Goal: Information Seeking & Learning: Learn about a topic

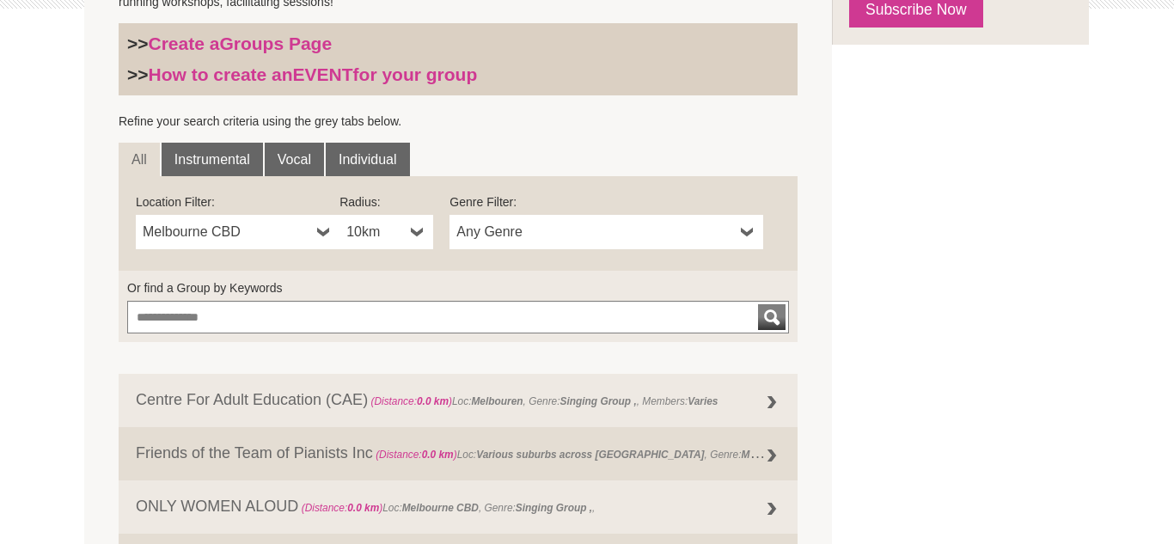
scroll to position [509, 0]
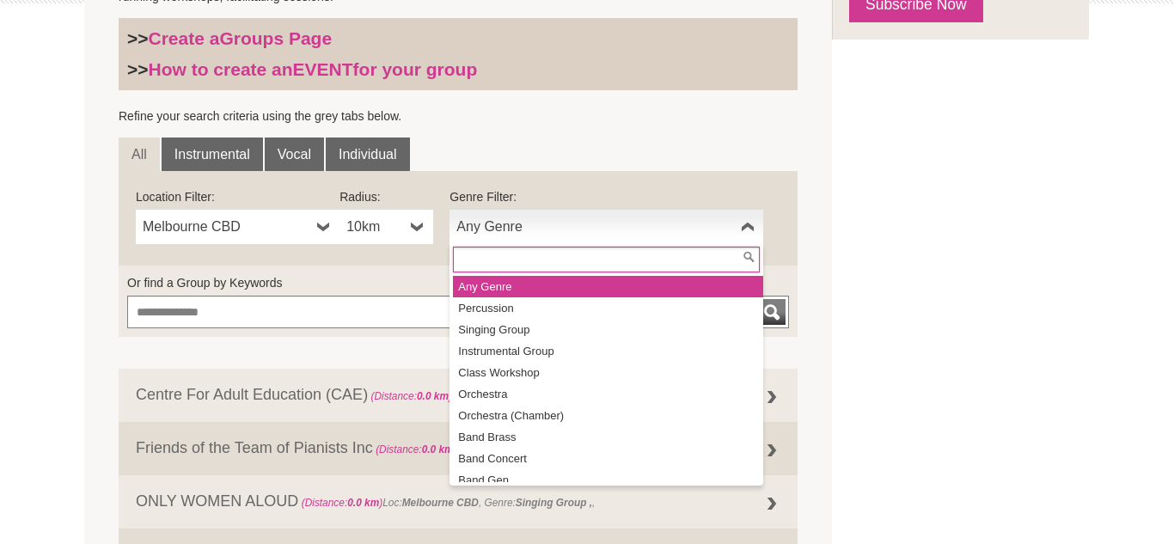
click at [741, 224] on b at bounding box center [748, 227] width 14 height 34
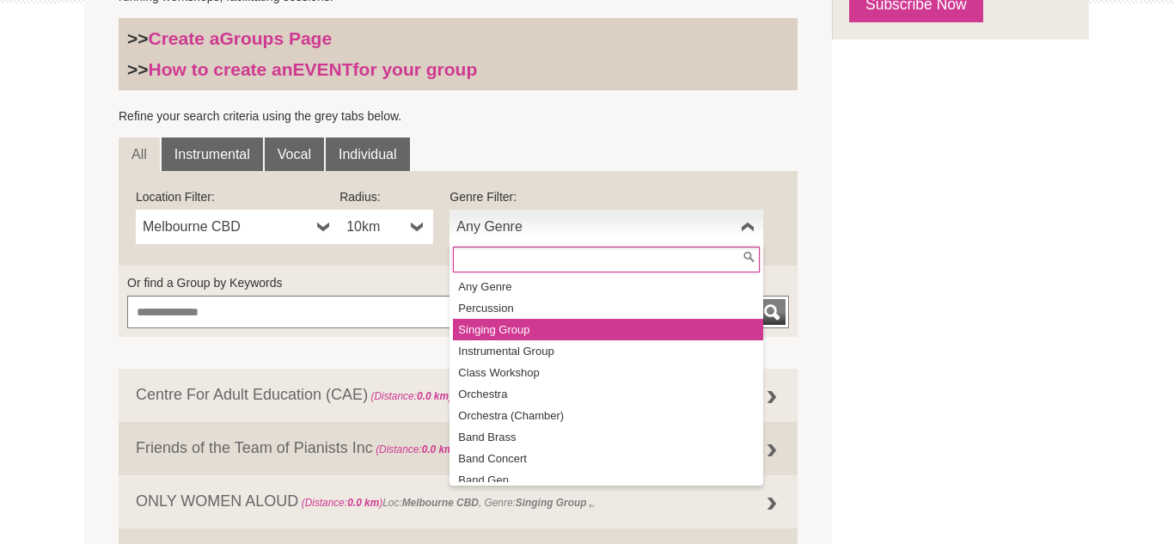
click at [626, 331] on li "Singing Group" at bounding box center [608, 329] width 310 height 21
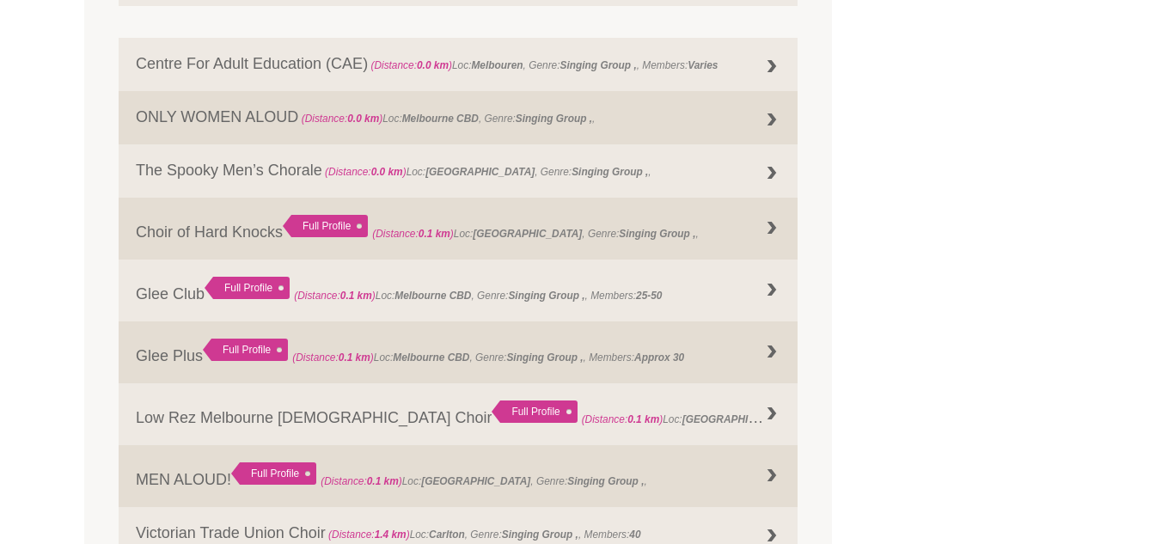
scroll to position [851, 0]
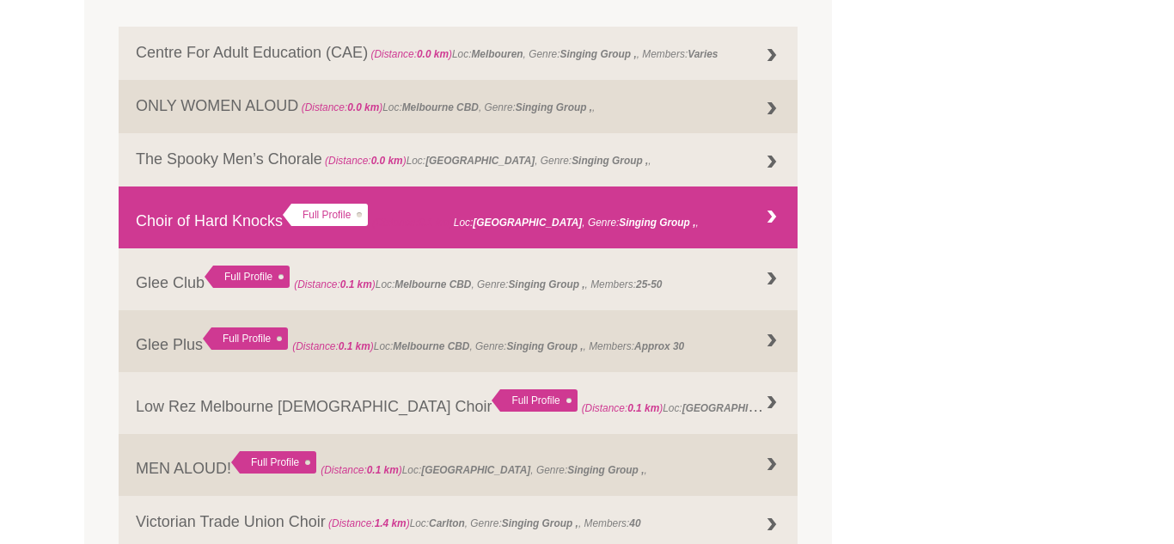
click at [318, 217] on div "Full Profile" at bounding box center [325, 215] width 85 height 22
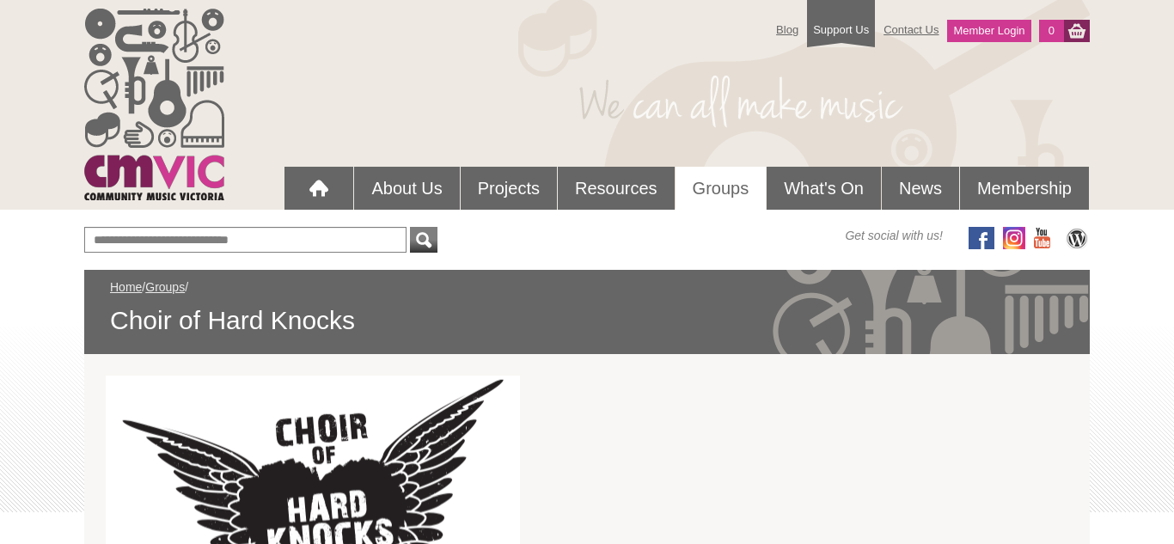
click at [325, 512] on img at bounding box center [313, 539] width 414 height 329
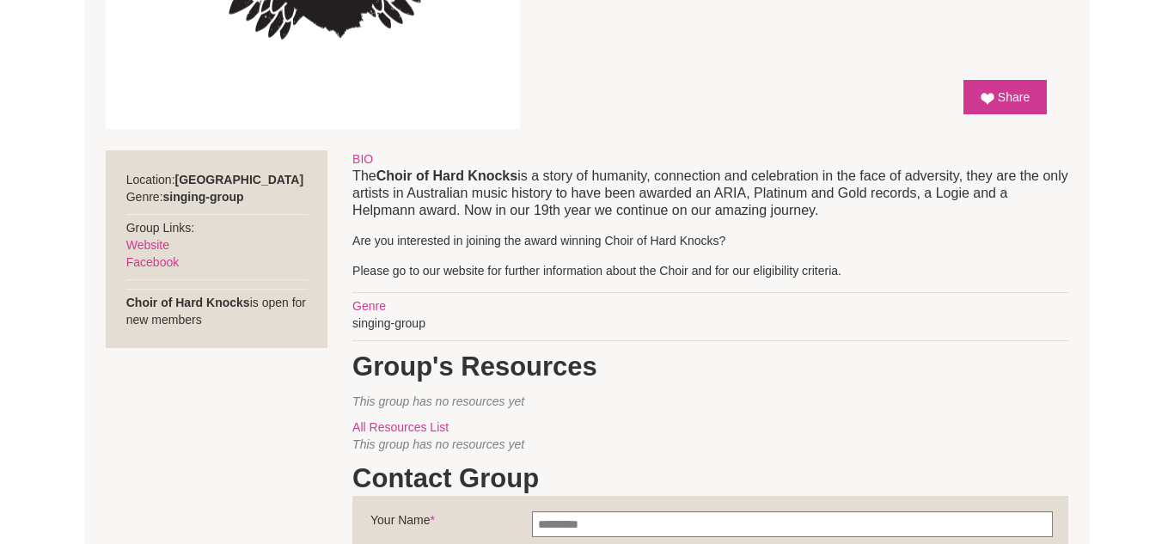
scroll to position [575, 0]
click at [154, 247] on link "Website" at bounding box center [147, 246] width 43 height 14
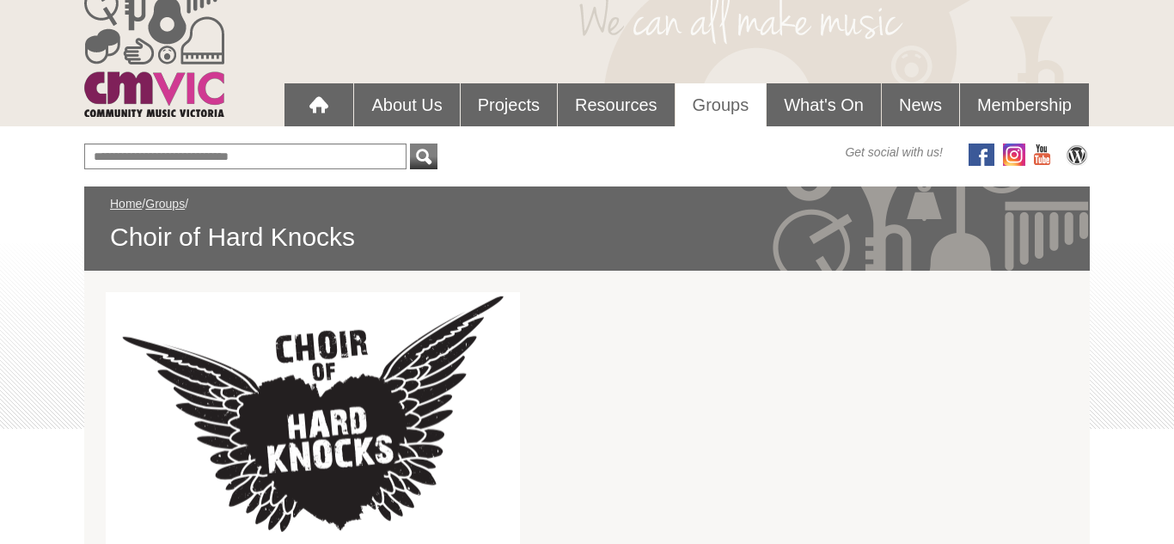
scroll to position [0, 0]
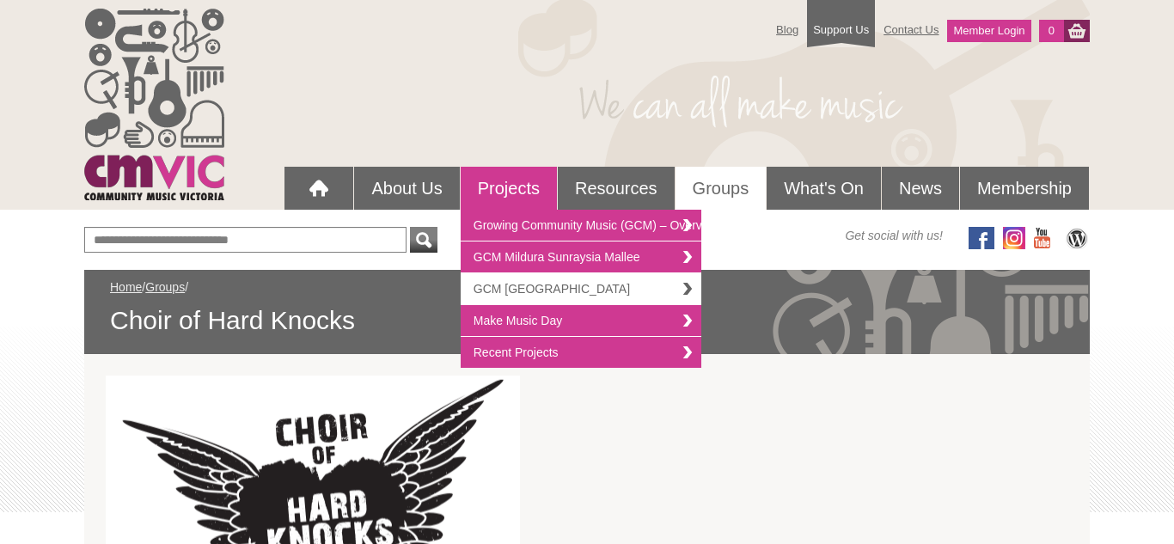
click at [497, 296] on link "GCM [GEOGRAPHIC_DATA]" at bounding box center [581, 289] width 241 height 32
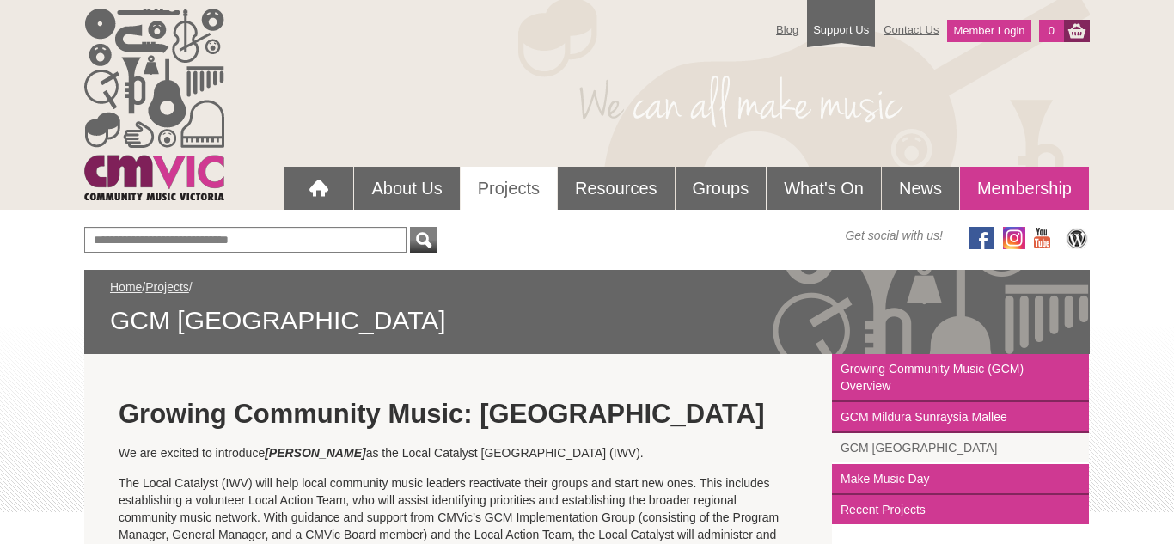
click at [1024, 186] on link "Membership" at bounding box center [1024, 188] width 129 height 43
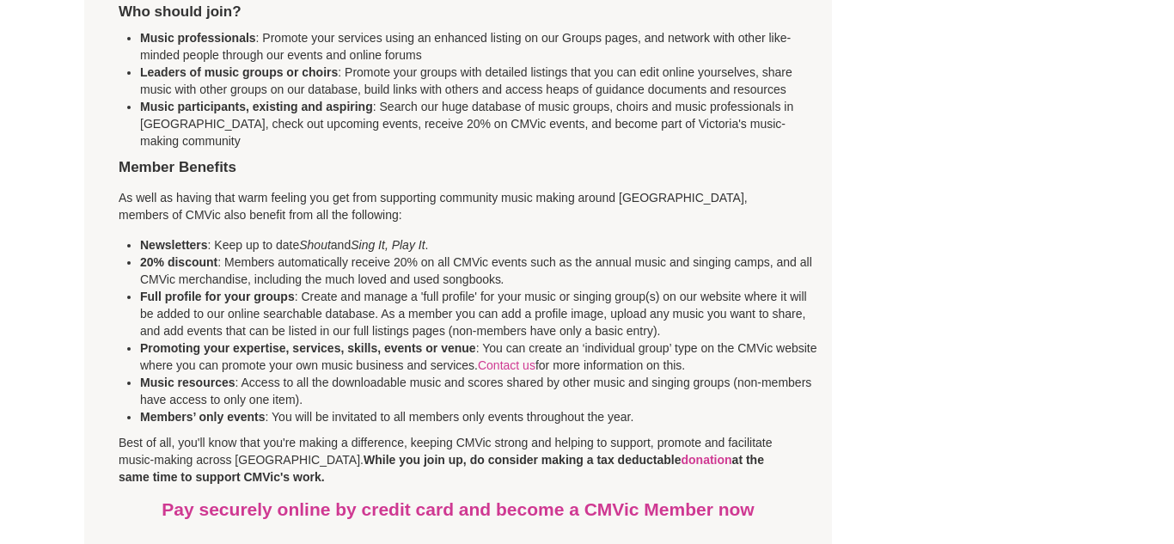
scroll to position [623, 0]
